Goal: Book appointment/travel/reservation

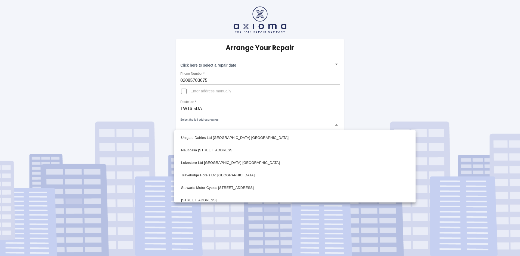
scroll to position [247, 0]
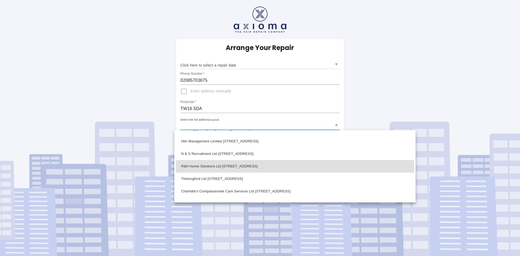
click at [199, 124] on div at bounding box center [260, 128] width 520 height 256
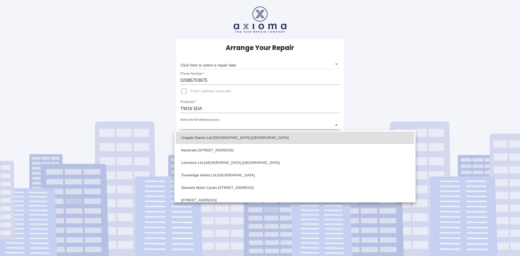
click at [202, 125] on body "Arrange Your Repair Click here to select a repair date ​ Phone Number   * 02085…" at bounding box center [260, 128] width 520 height 256
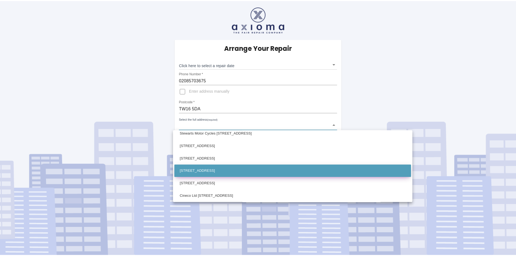
scroll to position [82, 0]
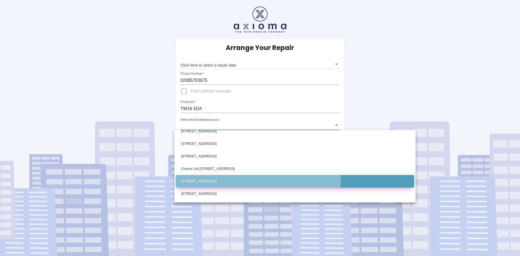
click at [198, 180] on li "[STREET_ADDRESS]" at bounding box center [295, 181] width 239 height 13
type input "[STREET_ADDRESS]"
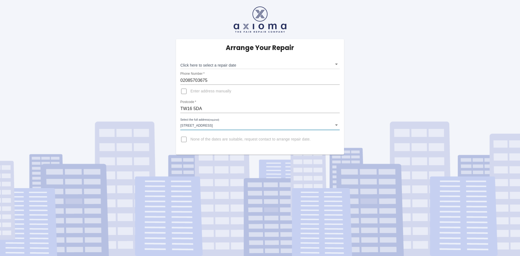
click at [184, 90] on input "Enter address manually" at bounding box center [183, 91] width 13 height 13
checkbox input "true"
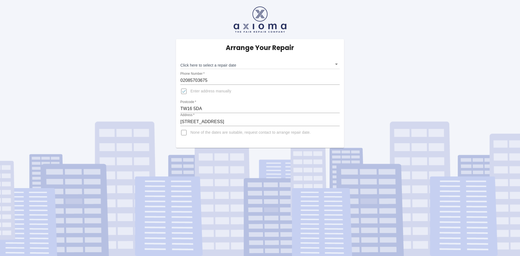
click at [181, 121] on input "[STREET_ADDRESS]" at bounding box center [259, 122] width 159 height 9
type input "LP Shipping Ltd Rear Warehouse [STREET_ADDRESS]"
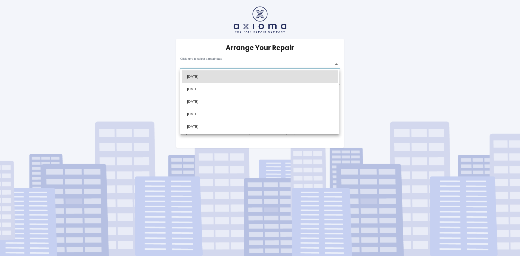
click at [337, 64] on body "Arrange Your Repair Click here to select a repair date ​ Phone Number   * 02085…" at bounding box center [260, 128] width 520 height 256
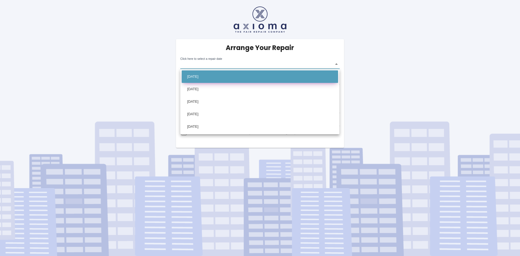
click at [200, 78] on li "[DATE]" at bounding box center [260, 76] width 156 height 13
type input "[DATE]T00:00:00.000Z"
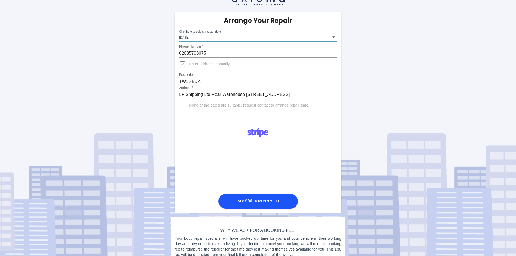
scroll to position [38, 0]
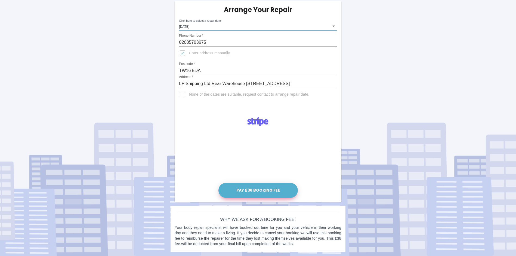
click at [260, 193] on button "Pay £38 Booking Fee" at bounding box center [258, 190] width 79 height 15
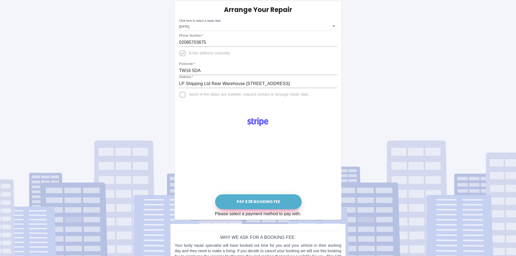
click at [259, 200] on button "Pay £38 Booking Fee" at bounding box center [258, 202] width 87 height 15
click at [248, 204] on button "Pay £38 Booking Fee" at bounding box center [258, 202] width 87 height 15
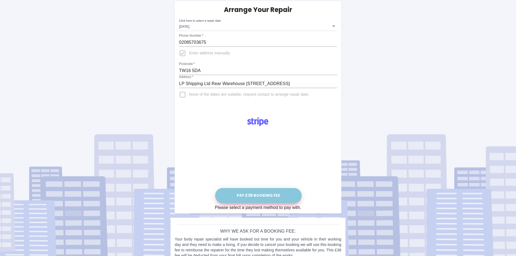
click at [265, 197] on button "Pay £38 Booking Fee" at bounding box center [258, 195] width 87 height 15
